Goal: Information Seeking & Learning: Learn about a topic

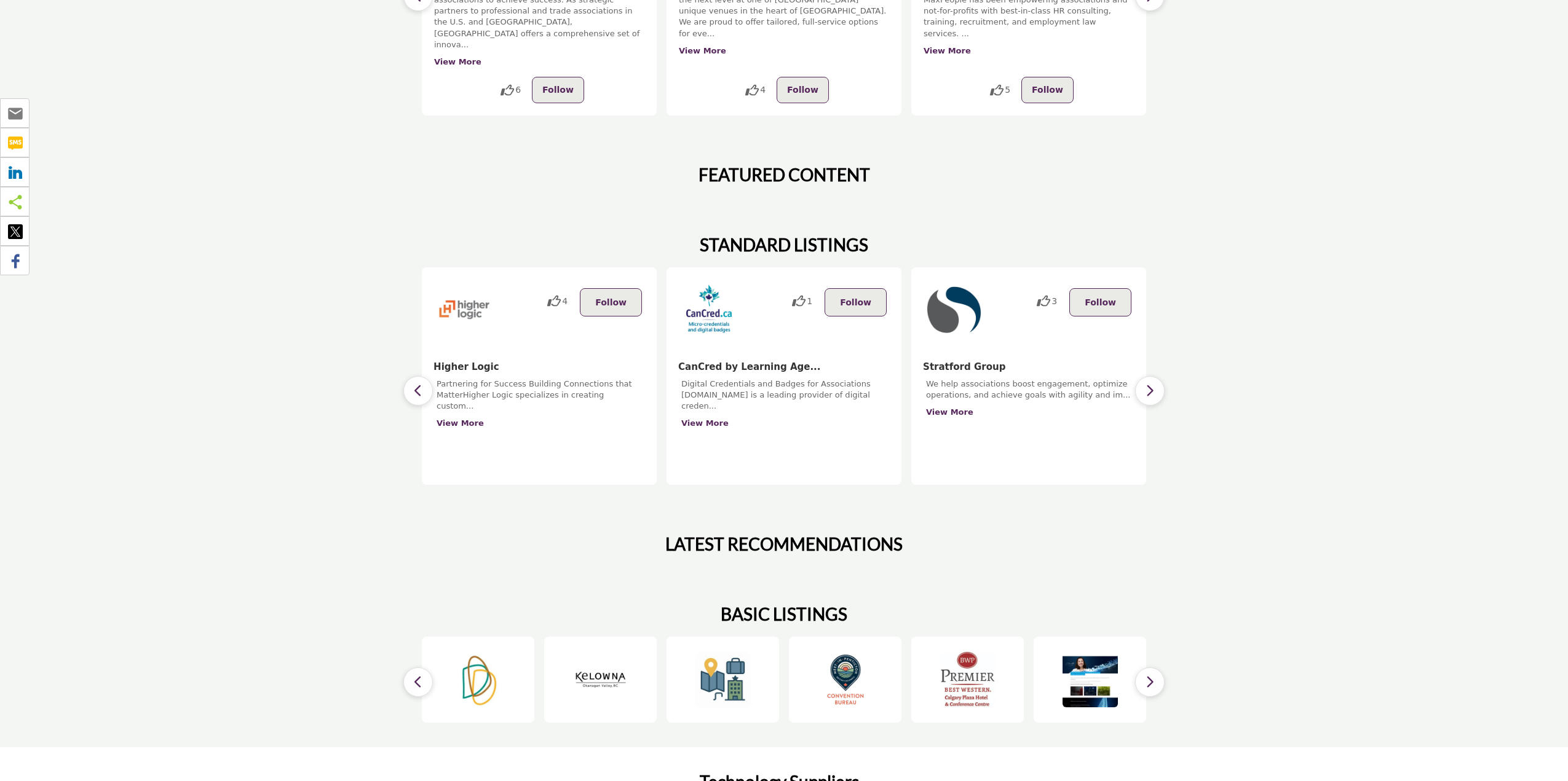
scroll to position [430, 0]
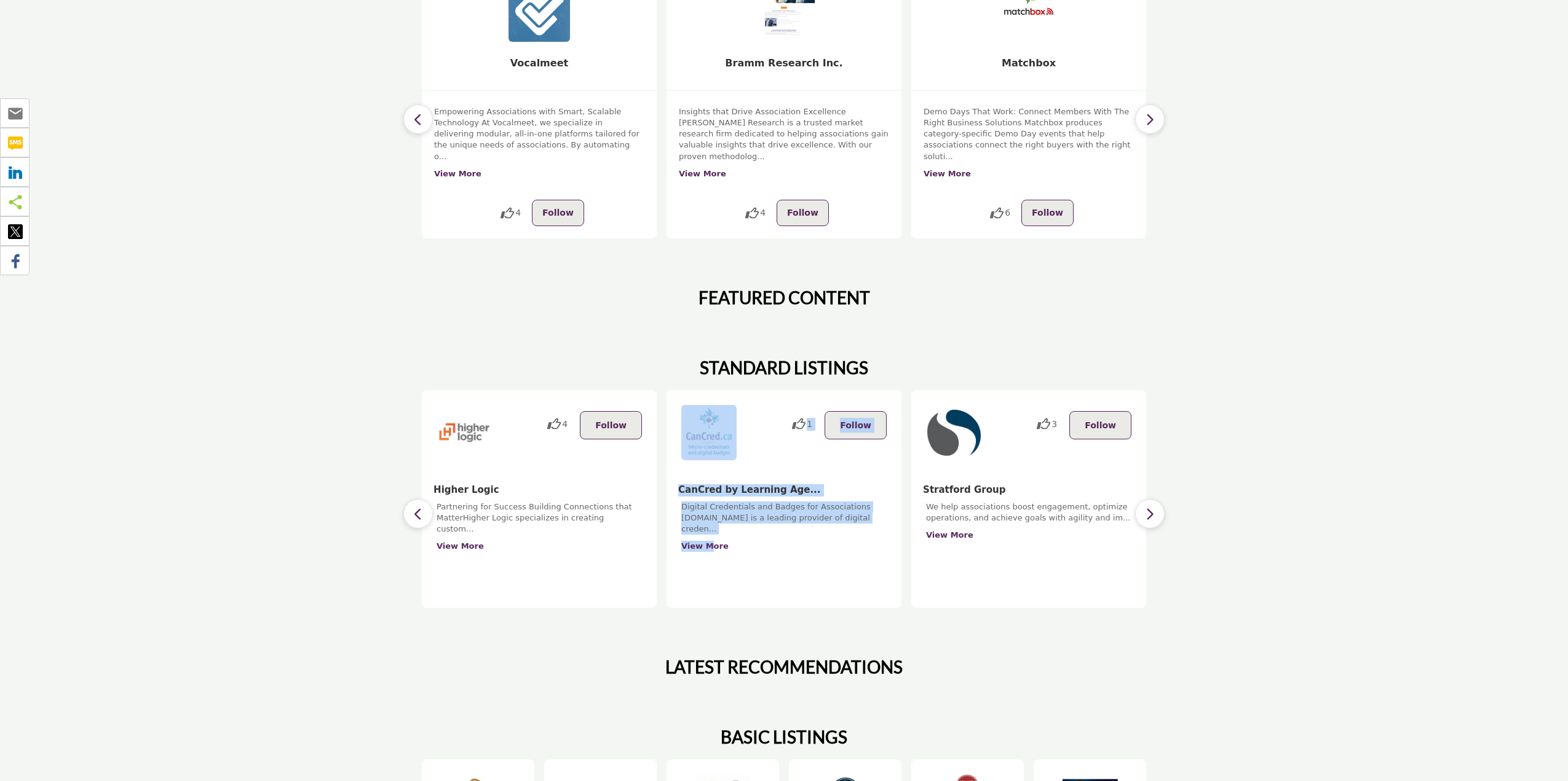
drag, startPoint x: 612, startPoint y: 534, endPoint x: 713, endPoint y: 535, distance: 101.0
click at [713, 535] on div "4 Follow View More 1 Follow" at bounding box center [784, 499] width 724 height 218
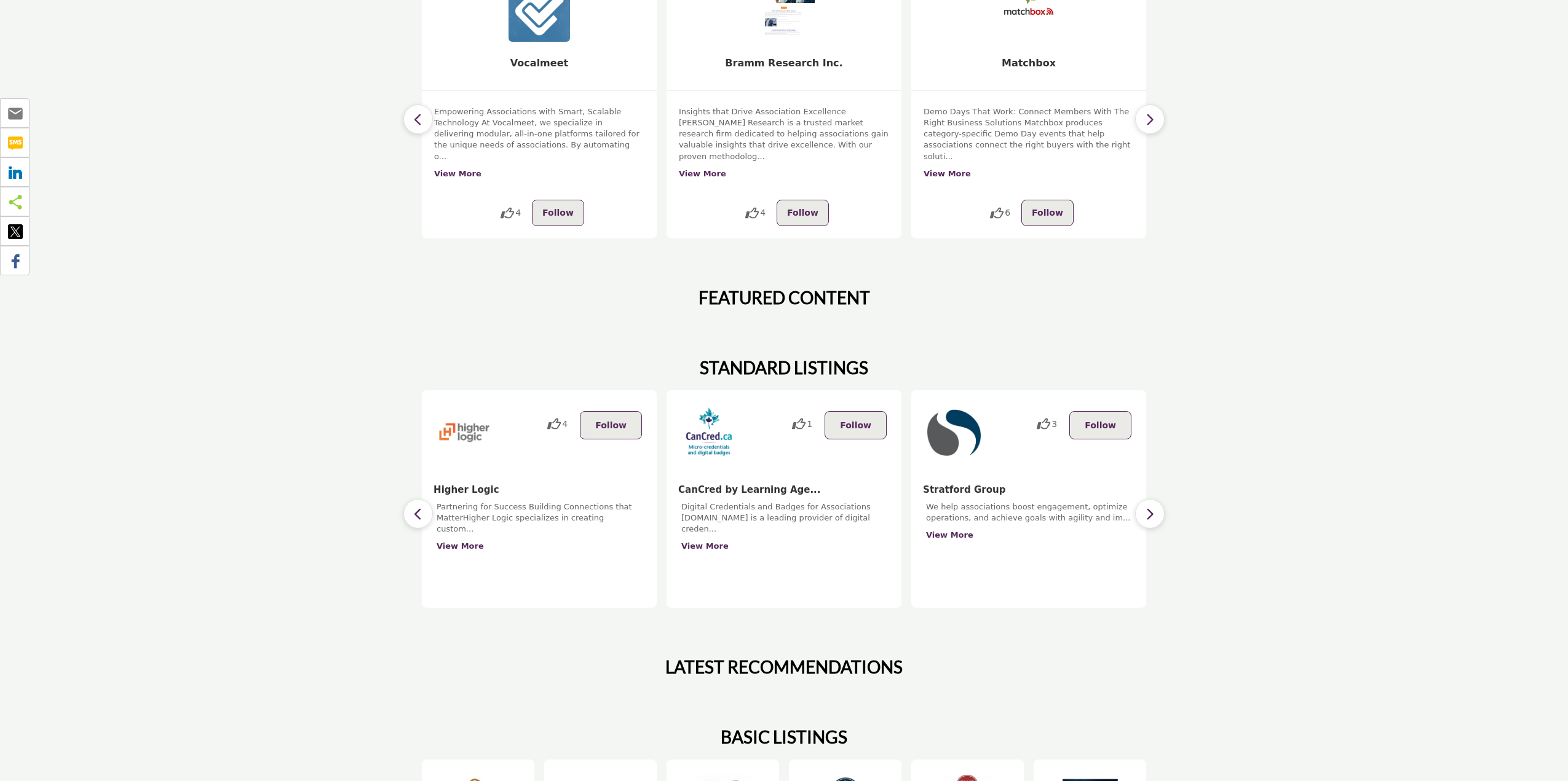
click at [798, 541] on div "Digital Credentials and Badges for Associations [DOMAIN_NAME] is a leading prov…" at bounding box center [784, 548] width 205 height 92
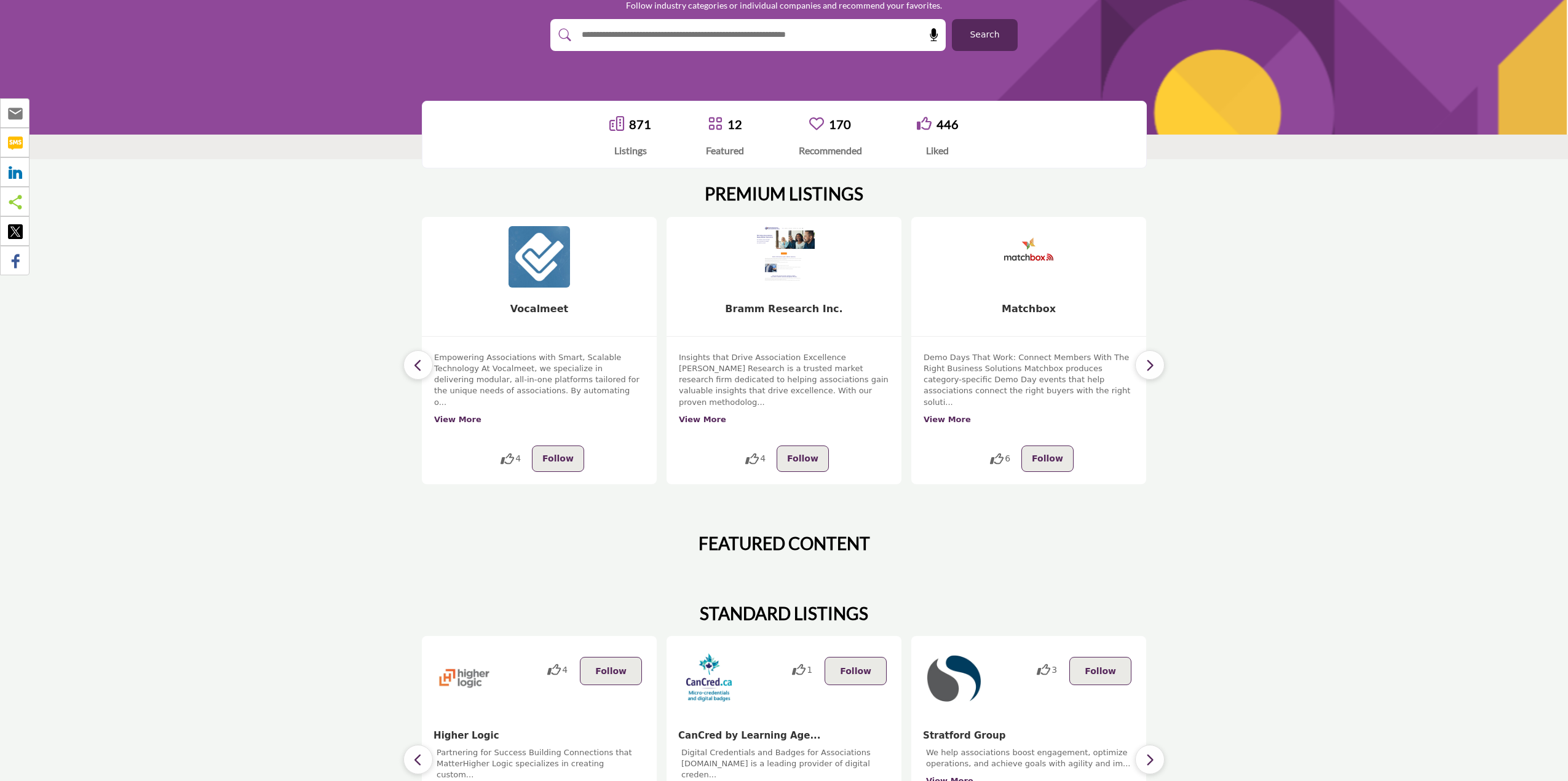
drag, startPoint x: 708, startPoint y: 320, endPoint x: 750, endPoint y: 327, distance: 42.6
click at [750, 327] on h5 "Bramm Research Inc." at bounding box center [784, 320] width 235 height 34
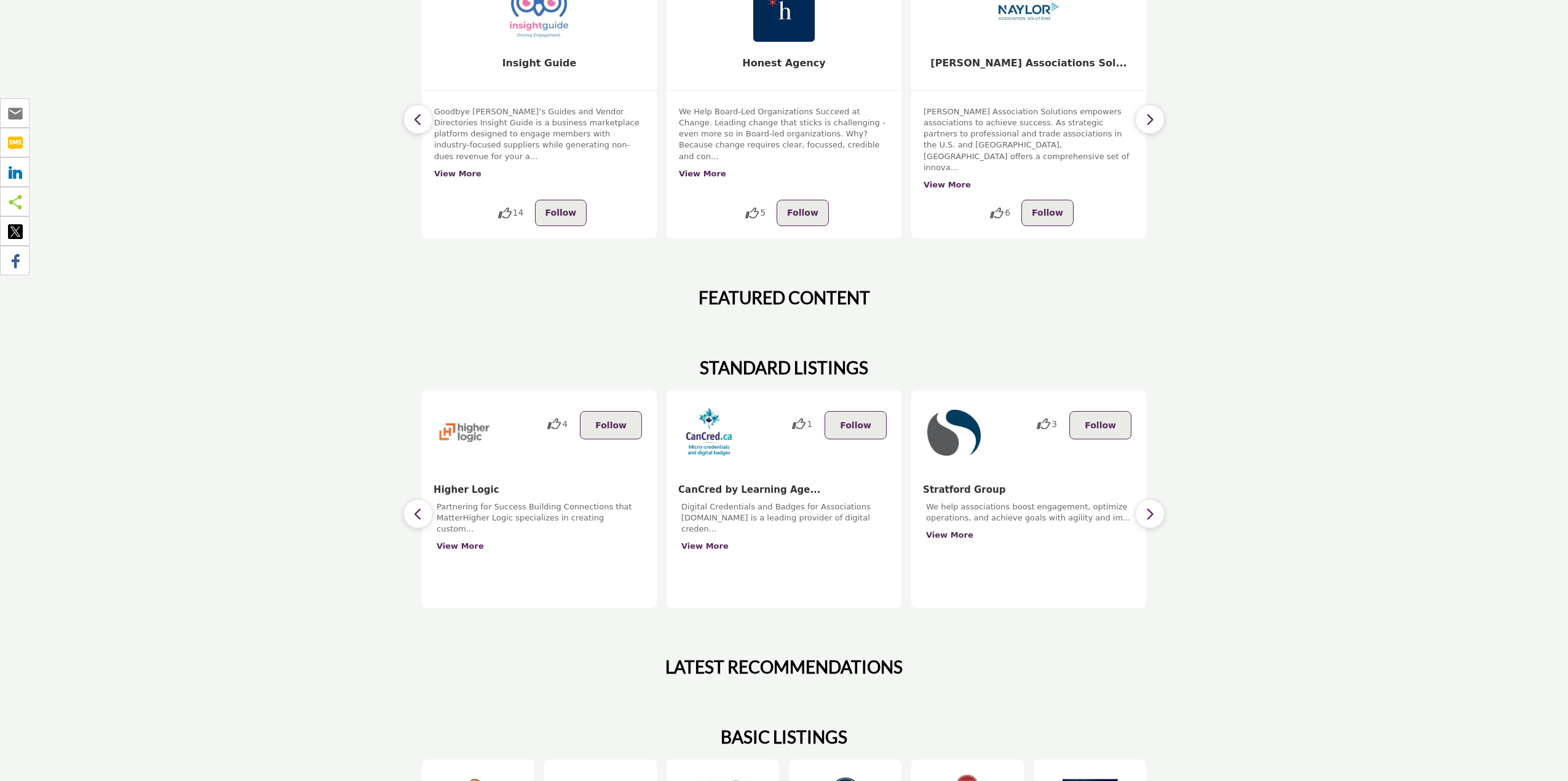
scroll to position [123, 0]
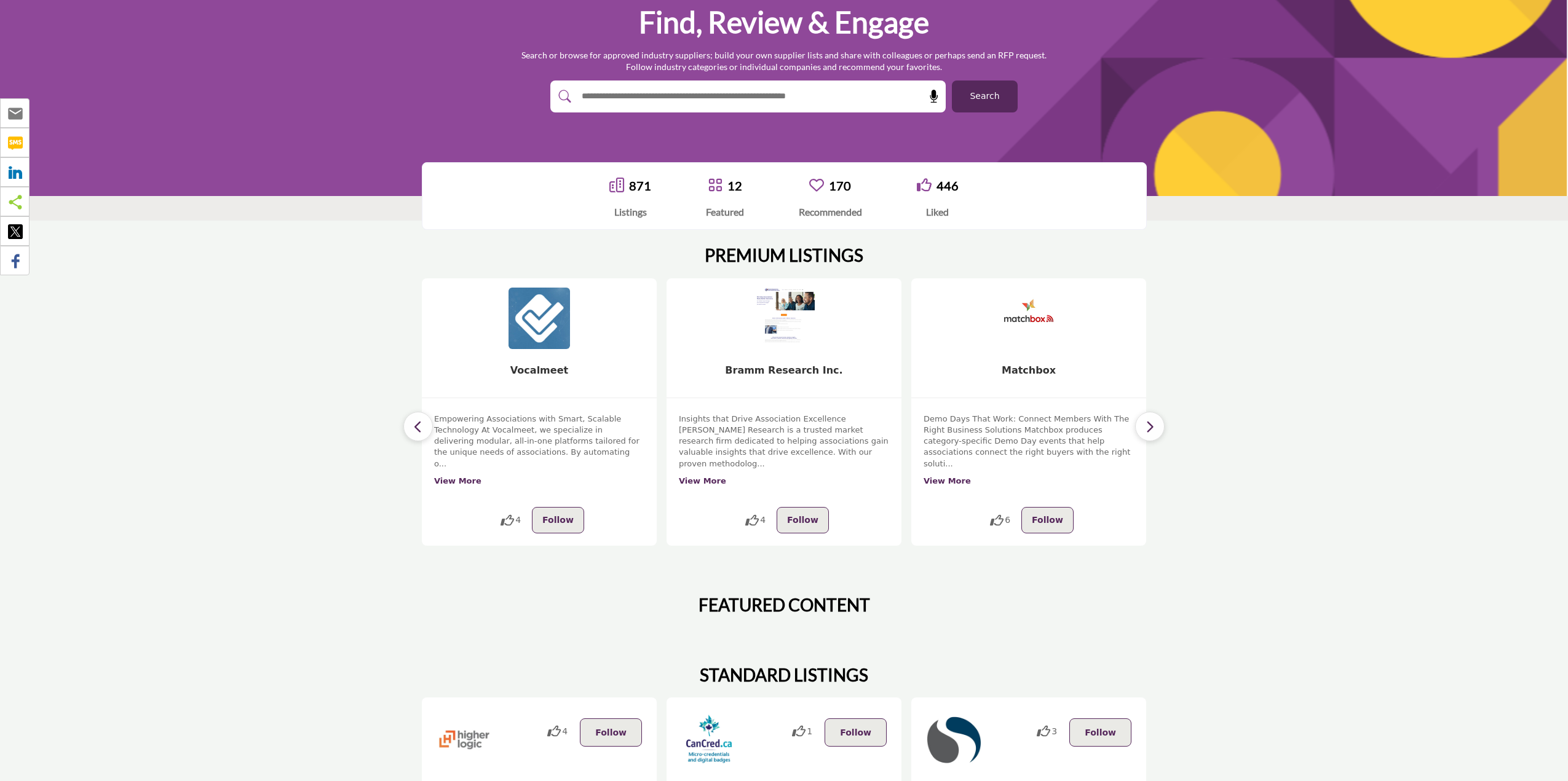
click at [1240, 327] on section "PREMIUM LISTINGS 14 Follow View More 14 Follow 5" at bounding box center [784, 395] width 1568 height 350
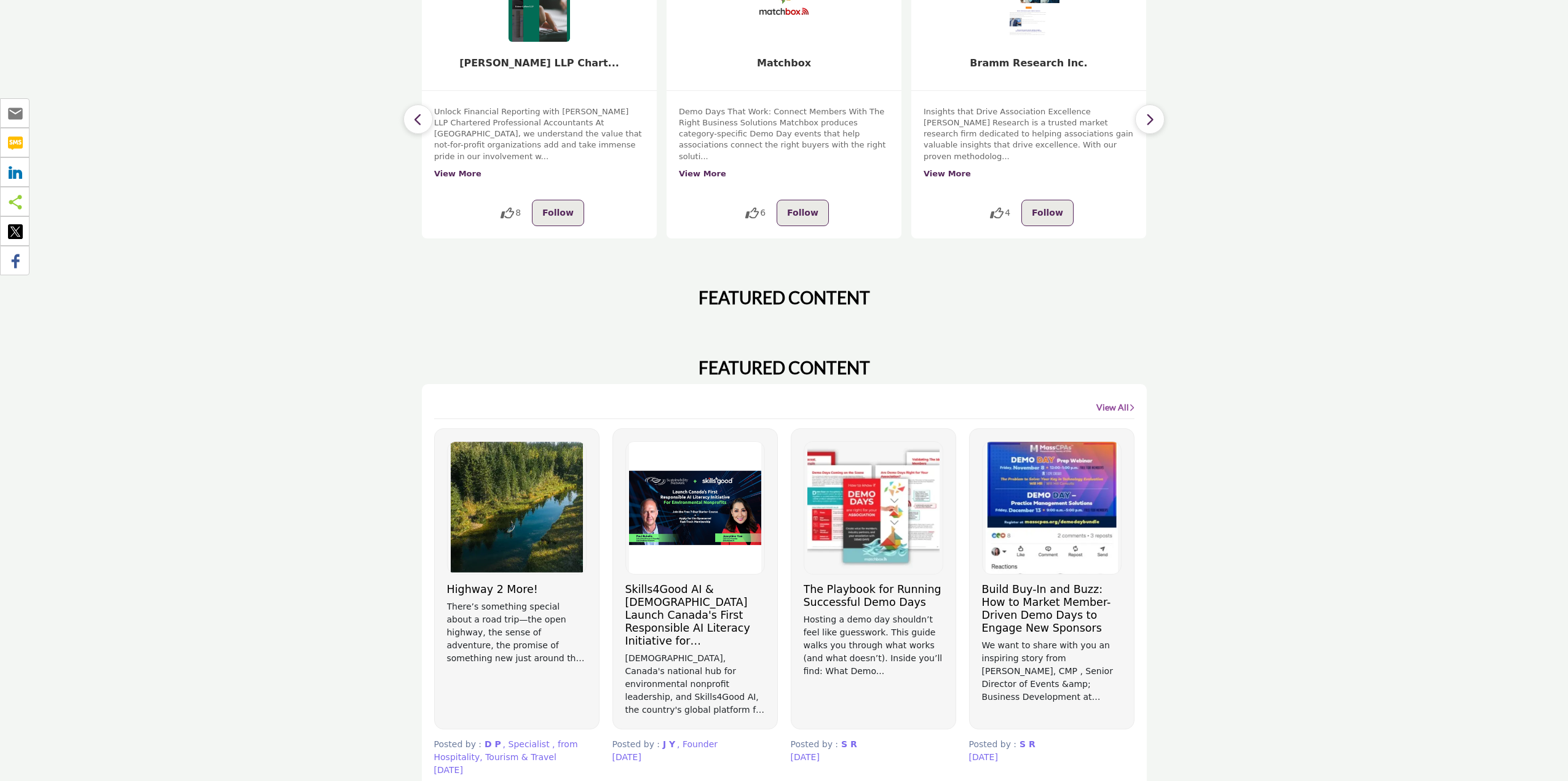
scroll to position [554, 0]
